Goal: Obtain resource: Download file/media

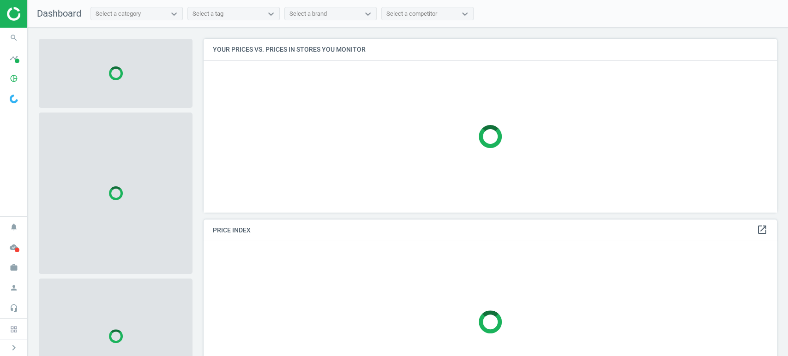
scroll to position [189, 582]
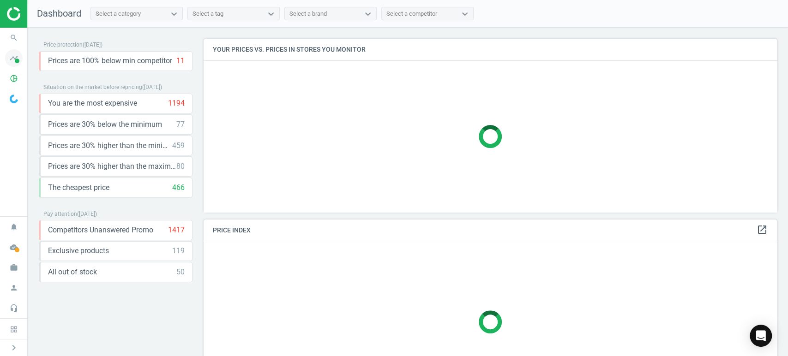
click at [17, 52] on icon "timeline" at bounding box center [14, 58] width 18 height 18
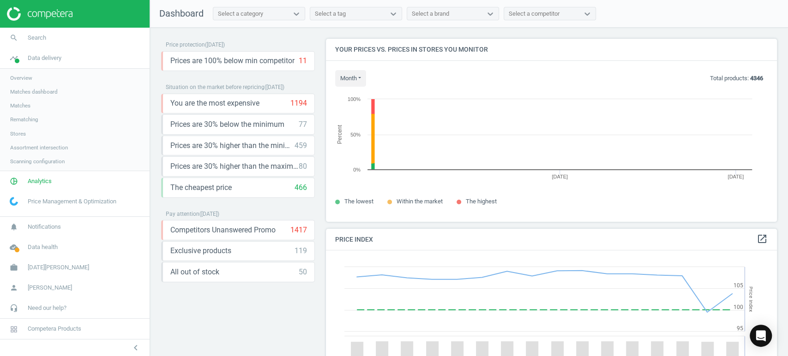
scroll to position [199, 459]
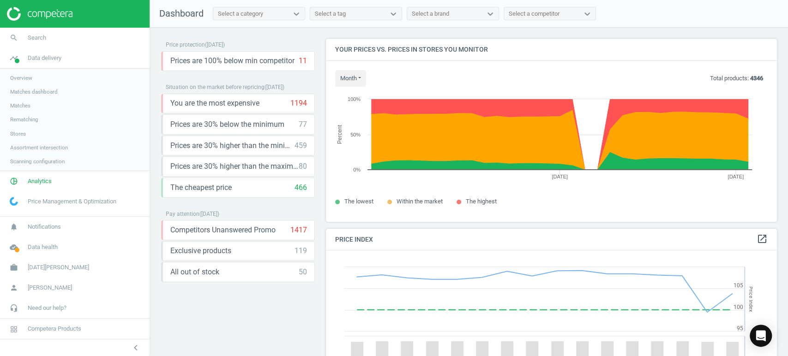
click at [21, 80] on span "Overview" at bounding box center [21, 77] width 22 height 7
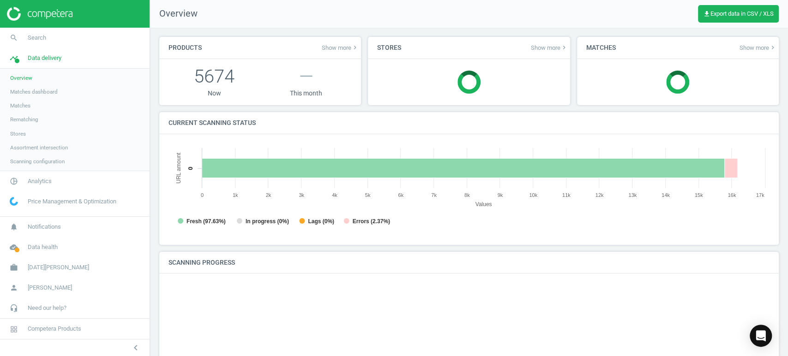
scroll to position [201, 610]
click at [40, 180] on span "Analytics" at bounding box center [40, 181] width 24 height 8
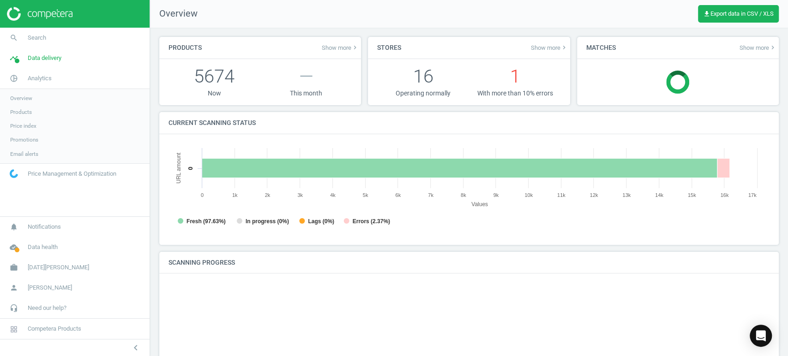
click at [25, 110] on span "Products" at bounding box center [21, 112] width 22 height 7
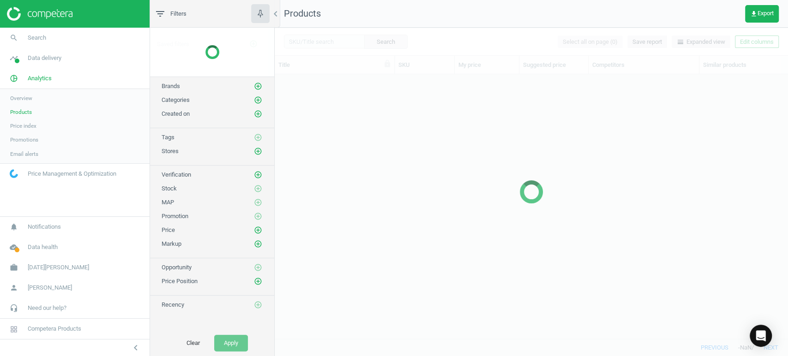
scroll to position [249, 505]
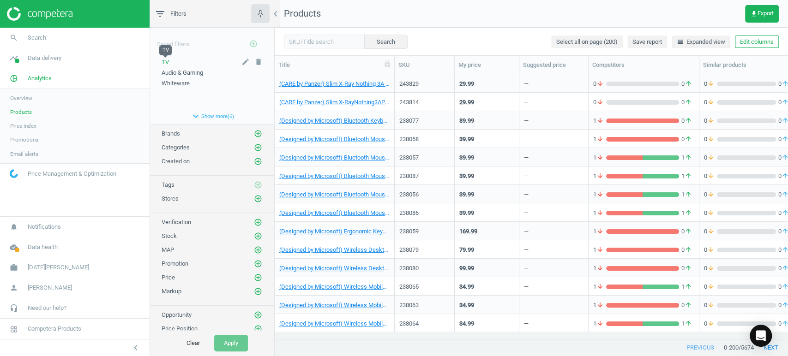
click at [167, 62] on span "TV" at bounding box center [165, 62] width 7 height 7
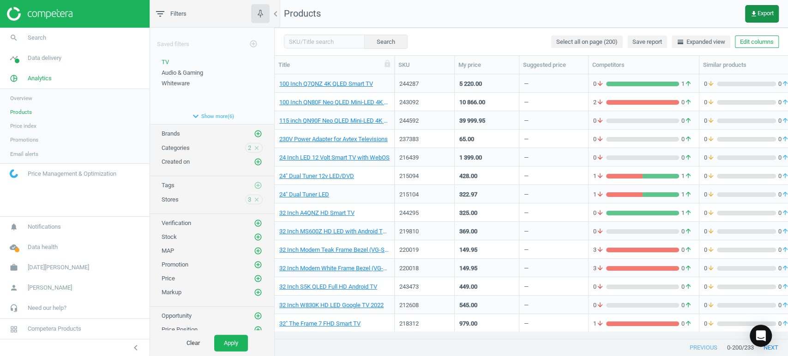
click at [766, 10] on span "get_app Export" at bounding box center [762, 13] width 24 height 7
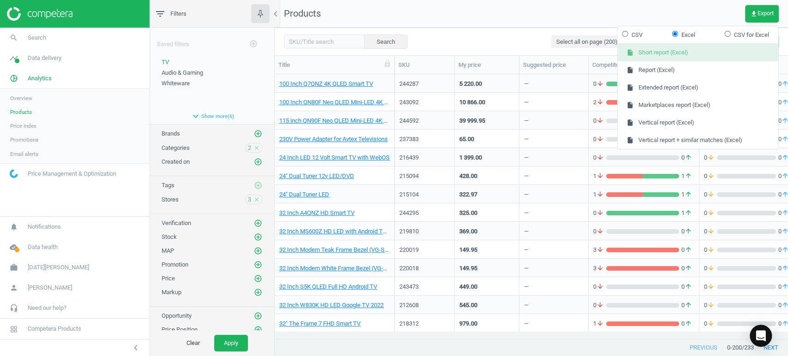
click at [698, 54] on button "insert_drive_file Short report (Excel)" at bounding box center [698, 53] width 161 height 18
